Goal: Navigation & Orientation: Go to known website

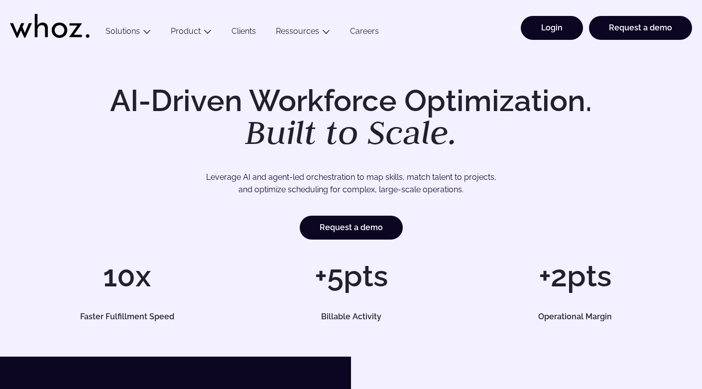
click at [556, 31] on link "Login" at bounding box center [552, 28] width 62 height 24
click at [553, 39] on link "Login" at bounding box center [552, 28] width 62 height 24
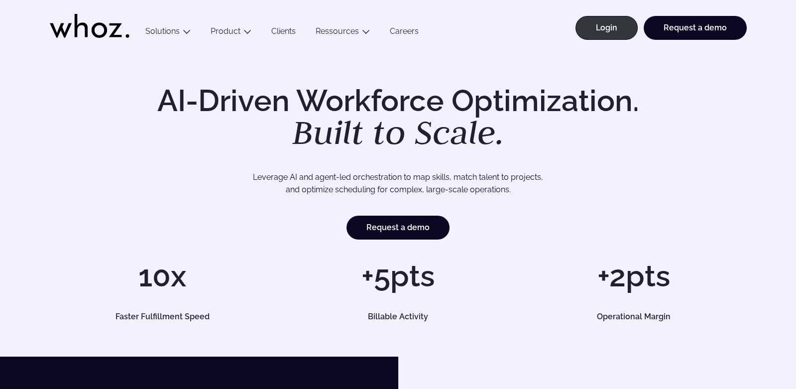
click at [606, 14] on ul "Login Request a demo" at bounding box center [658, 25] width 177 height 50
click at [604, 21] on link "Login" at bounding box center [607, 28] width 62 height 24
